Goal: Task Accomplishment & Management: Complete application form

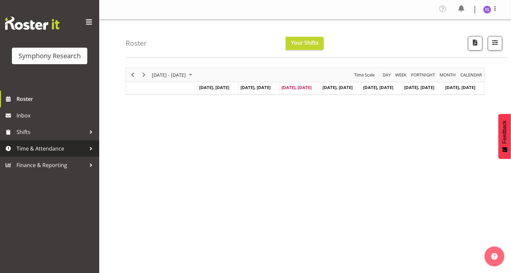
click at [34, 149] on span "Time & Attendance" at bounding box center [52, 149] width 70 height 10
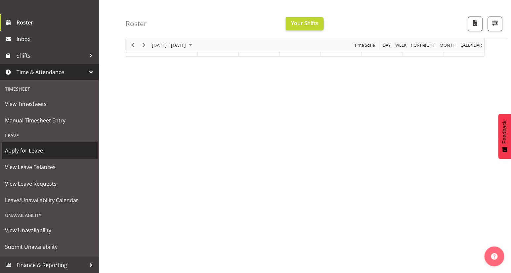
scroll to position [54, 0]
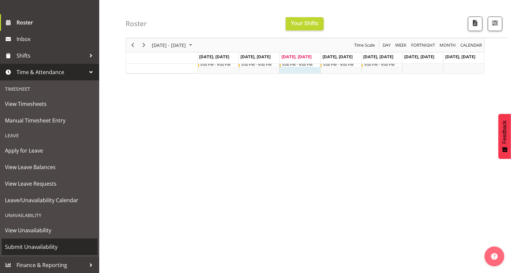
click at [38, 246] on span "Submit Unavailability" at bounding box center [49, 247] width 89 height 10
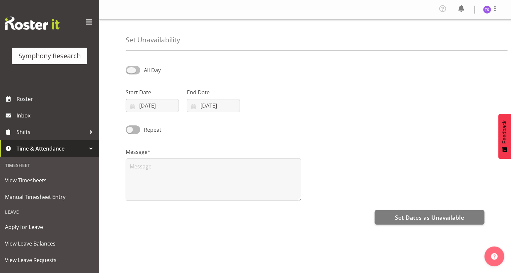
click at [132, 70] on span at bounding box center [133, 70] width 15 height 8
click at [130, 70] on input "All Day" at bounding box center [128, 70] width 4 height 4
click at [132, 70] on span at bounding box center [133, 70] width 15 height 8
click at [130, 70] on input "Part Day" at bounding box center [128, 70] width 4 height 4
checkbox input "false"
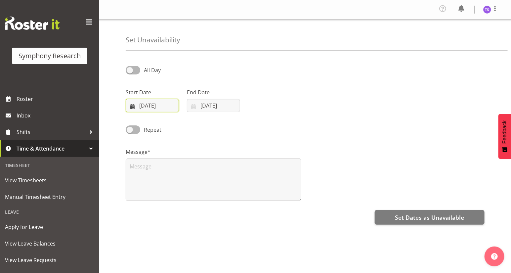
click at [150, 106] on input "27/08/2025" at bounding box center [152, 105] width 53 height 13
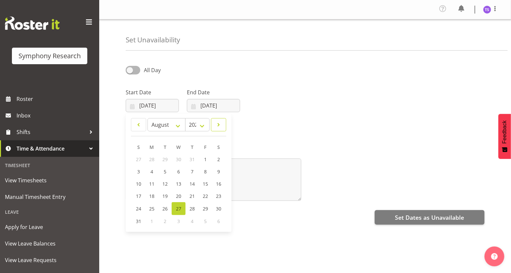
click at [220, 126] on span at bounding box center [219, 125] width 7 height 8
select select "8"
click at [218, 161] on span "6" at bounding box center [218, 159] width 3 height 6
type input "06/09/2025"
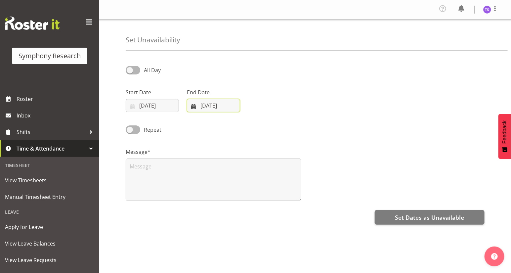
click at [192, 107] on input "27/08/2025" at bounding box center [213, 105] width 53 height 13
click at [280, 127] on span at bounding box center [279, 125] width 8 height 8
select select "8"
click at [198, 171] on link "7" at bounding box center [200, 172] width 13 height 12
type input "07/09/2025"
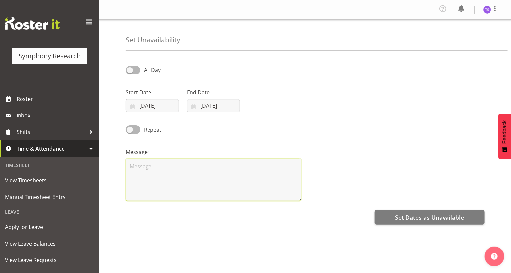
click at [143, 168] on textarea at bounding box center [214, 180] width 176 height 42
type textarea "days off"
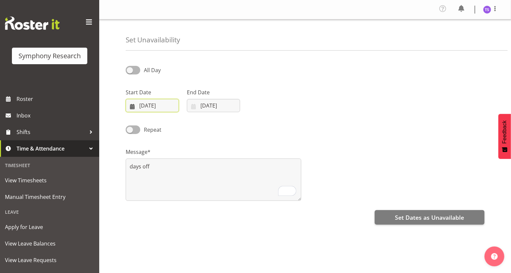
click at [143, 107] on input "06/09/2025" at bounding box center [152, 105] width 53 height 13
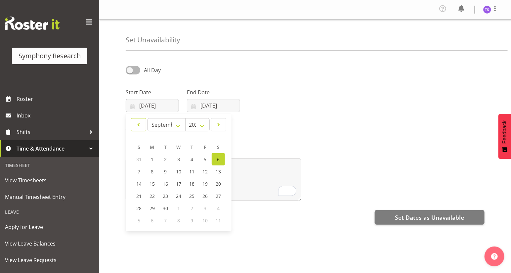
click at [138, 126] on span at bounding box center [138, 125] width 7 height 8
select select "7"
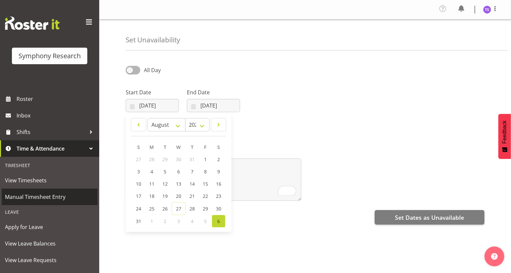
click at [42, 197] on span "Manual Timesheet Entry" at bounding box center [49, 197] width 89 height 10
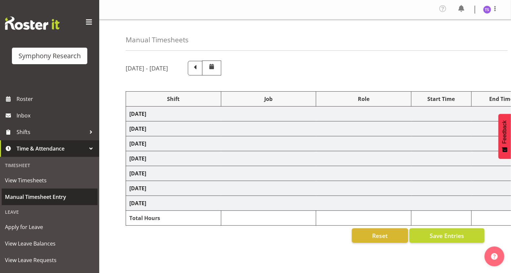
select select "26078"
select select "10527"
select select "47"
select select "26078"
select select "10527"
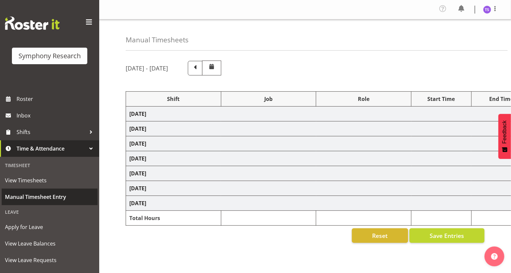
select select "47"
select select "41604"
select select "10527"
select select "47"
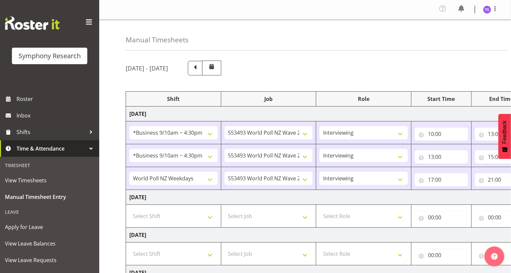
scroll to position [60, 0]
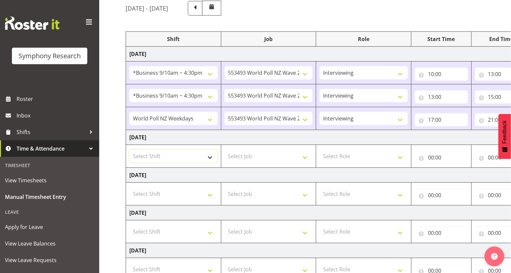
click at [211, 157] on select "Select Shift !!Weekend Residential (Roster IT Shift Label) *Business 9/10am ~ 4…" at bounding box center [173, 156] width 88 height 13
select select "26078"
click at [129, 150] on select "Select Shift !!Weekend Residential (Roster IT Shift Label) *Business 9/10am ~ 4…" at bounding box center [173, 156] width 88 height 13
click at [304, 156] on select "Select Job 550060 IF Admin 553492 World Poll Aus Wave 2 Main 2025 553493 World …" at bounding box center [269, 156] width 88 height 13
select select "10527"
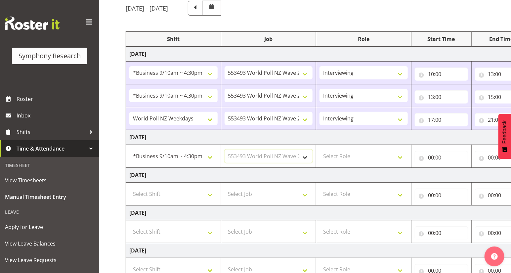
click at [225, 150] on select "Select Job 550060 IF Admin 553492 World Poll Aus Wave 2 Main 2025 553493 World …" at bounding box center [269, 156] width 88 height 13
click at [399, 157] on select "Select Role Briefing Interviewing" at bounding box center [364, 156] width 88 height 13
select select "47"
click at [320, 150] on select "Select Role Briefing Interviewing" at bounding box center [364, 156] width 88 height 13
click at [431, 158] on input "00:00" at bounding box center [441, 157] width 53 height 13
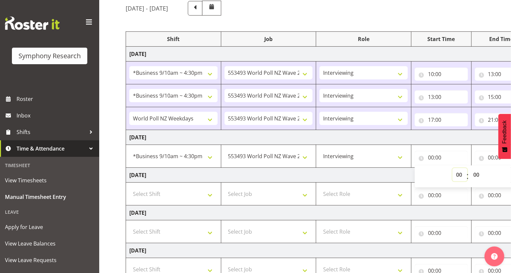
click at [458, 173] on select "00 01 02 03 04 05 06 07 08 09 10 11 12 13 14 15 16 17 18 19 20 21 22 23" at bounding box center [460, 174] width 15 height 13
select select "10"
click at [453, 168] on select "00 01 02 03 04 05 06 07 08 09 10 11 12 13 14 15 16 17 18 19 20 21 22 23" at bounding box center [460, 174] width 15 height 13
type input "10:00"
click at [491, 156] on input "00:00" at bounding box center [501, 157] width 53 height 13
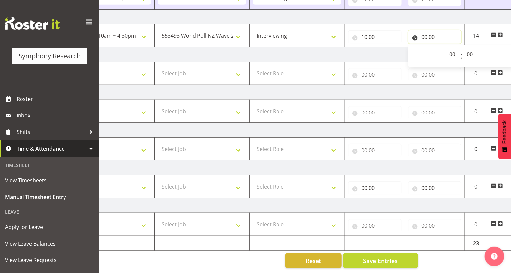
scroll to position [0, 77]
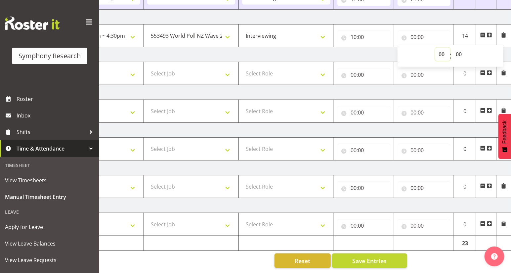
click at [443, 52] on select "00 01 02 03 04 05 06 07 08 09 10 11 12 13 14 15 16 17 18 19 20 21 22 23" at bounding box center [443, 54] width 15 height 13
select select "15"
click at [436, 48] on select "00 01 02 03 04 05 06 07 08 09 10 11 12 13 14 15 16 17 18 19 20 21 22 23" at bounding box center [443, 54] width 15 height 13
type input "15:00"
click at [367, 259] on span "Save Entries" at bounding box center [370, 261] width 34 height 9
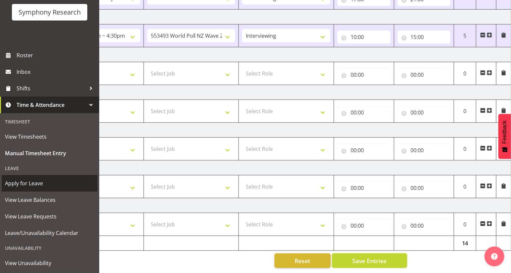
scroll to position [76, 0]
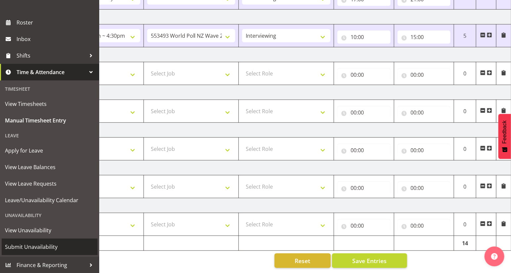
click at [47, 249] on span "Submit Unavailability" at bounding box center [49, 247] width 89 height 10
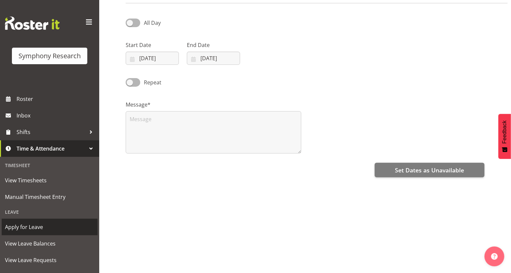
scroll to position [76, 0]
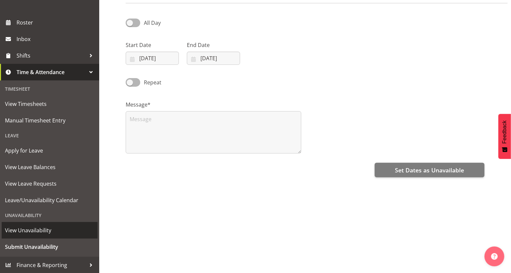
click at [50, 232] on span "View Unavailability" at bounding box center [49, 230] width 89 height 10
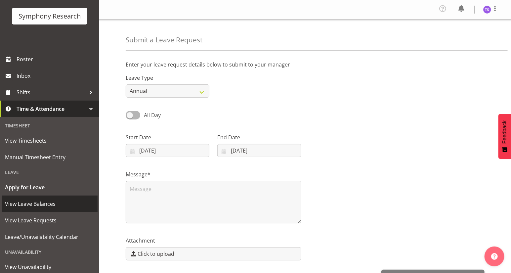
scroll to position [76, 0]
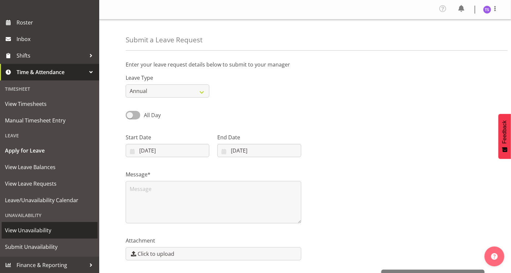
click at [29, 232] on span "View Unavailability" at bounding box center [49, 230] width 89 height 10
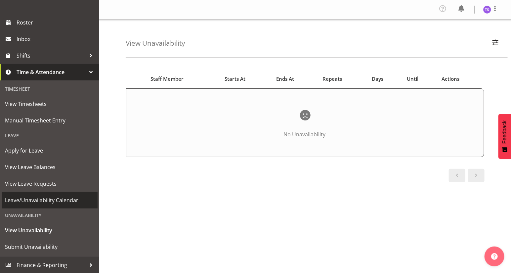
scroll to position [58, 0]
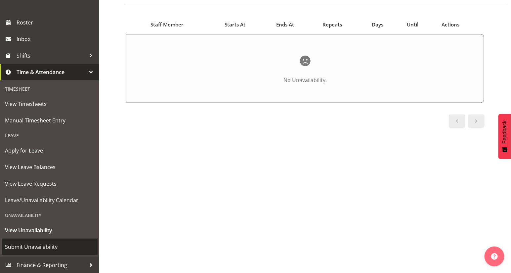
click at [36, 247] on span "Submit Unavailability" at bounding box center [49, 247] width 89 height 10
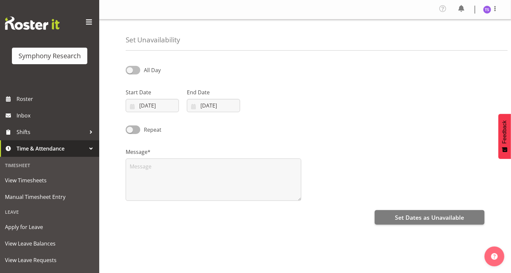
click at [130, 71] on span at bounding box center [133, 70] width 15 height 8
click at [130, 71] on input "All Day" at bounding box center [128, 70] width 4 height 4
click at [130, 71] on span at bounding box center [133, 70] width 15 height 8
click at [130, 71] on input "Part Day" at bounding box center [128, 70] width 4 height 4
checkbox input "false"
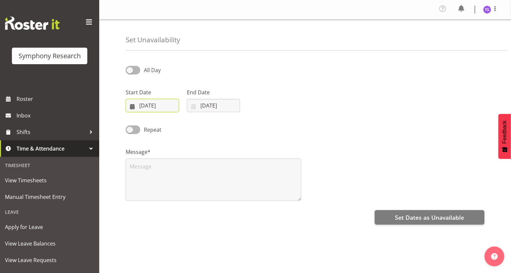
click at [137, 105] on input "27/08/2025" at bounding box center [152, 105] width 53 height 13
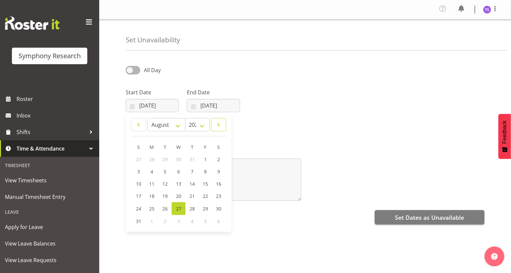
click at [219, 126] on span at bounding box center [219, 125] width 7 height 8
select select "8"
click at [218, 158] on span "6" at bounding box center [218, 159] width 3 height 6
type input "06/09/2025"
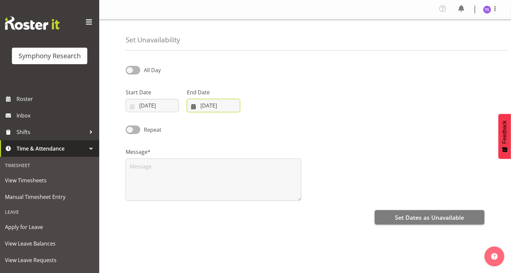
click at [203, 107] on input "27/08/2025" at bounding box center [213, 105] width 53 height 13
click at [278, 127] on span at bounding box center [279, 125] width 8 height 8
select select "8"
click at [200, 170] on span "7" at bounding box center [200, 171] width 3 height 6
type input "07/09/2025"
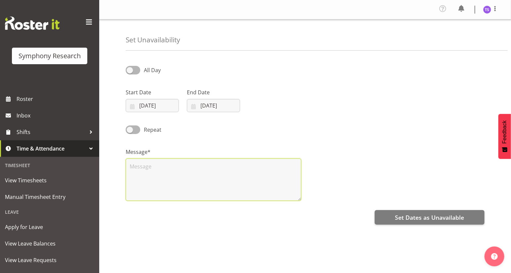
click at [143, 169] on textarea at bounding box center [214, 180] width 176 height 42
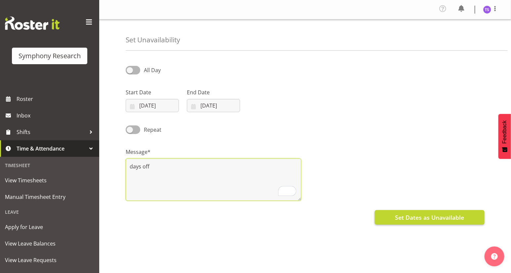
type textarea "days off"
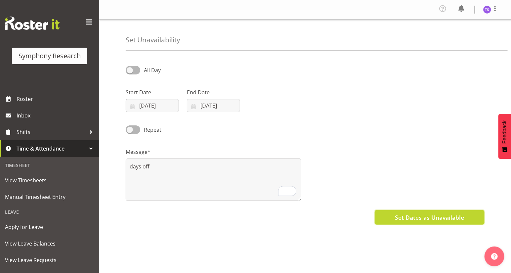
click at [401, 219] on span "Set Dates as Unavailable" at bounding box center [429, 217] width 69 height 9
